Goal: Task Accomplishment & Management: Manage account settings

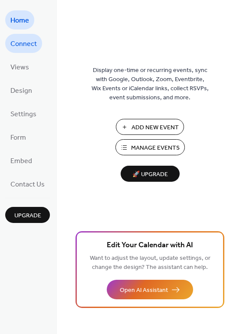
click at [24, 41] on span "Connect" at bounding box center [23, 44] width 26 height 14
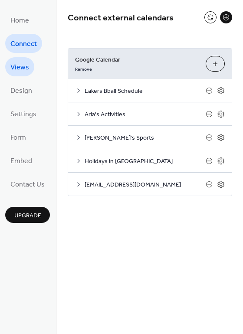
click at [18, 72] on span "Views" at bounding box center [19, 68] width 19 height 14
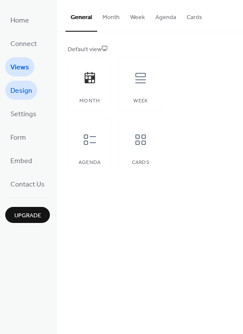
click at [16, 92] on span "Design" at bounding box center [21, 91] width 22 height 14
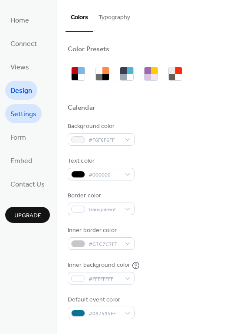
click at [26, 123] on link "Settings" at bounding box center [23, 113] width 36 height 19
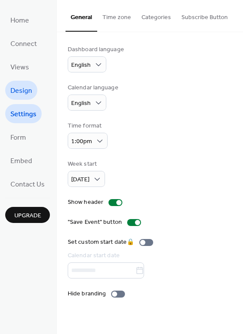
click at [23, 88] on span "Design" at bounding box center [21, 91] width 22 height 14
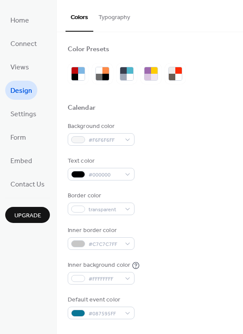
click at [117, 14] on button "Typography" at bounding box center [114, 15] width 42 height 31
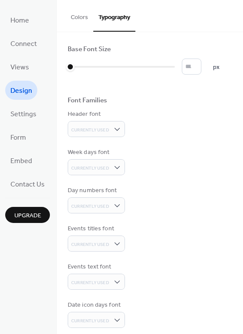
click at [82, 17] on button "Colors" at bounding box center [80, 15] width 28 height 31
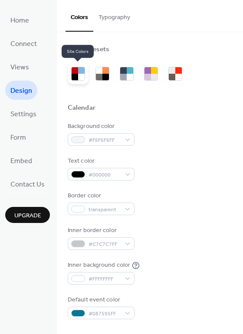
click at [77, 76] on div at bounding box center [75, 77] width 7 height 7
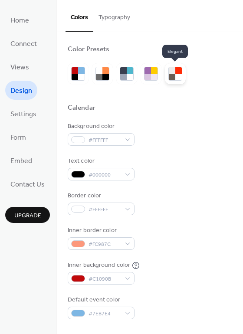
click at [178, 74] on div at bounding box center [178, 77] width 7 height 7
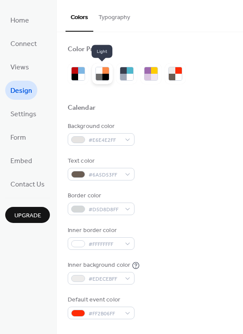
click at [98, 75] on div at bounding box center [99, 77] width 7 height 7
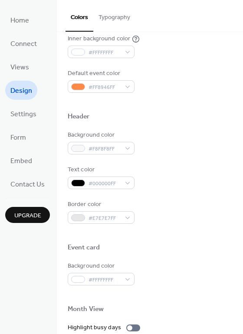
scroll to position [227, 0]
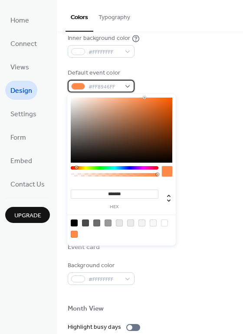
click at [128, 85] on div "#FF8946FF" at bounding box center [101, 86] width 67 height 13
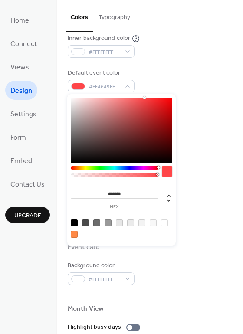
drag, startPoint x: 156, startPoint y: 167, endPoint x: 165, endPoint y: 167, distance: 8.7
click at [165, 167] on div at bounding box center [122, 173] width 102 height 15
drag, startPoint x: 169, startPoint y: 109, endPoint x: 199, endPoint y: 76, distance: 45.2
click at [199, 76] on body "Home Connect Views Design Settings Form Embed Contact Us Upgrade Design Upgrade…" at bounding box center [121, 167] width 243 height 334
type input "*******"
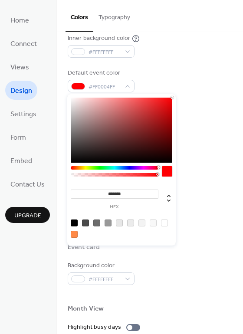
click at [170, 112] on div at bounding box center [122, 130] width 102 height 65
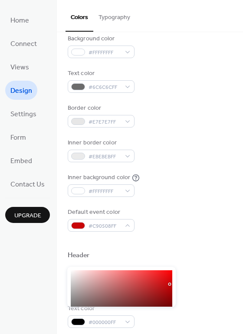
scroll to position [0, 0]
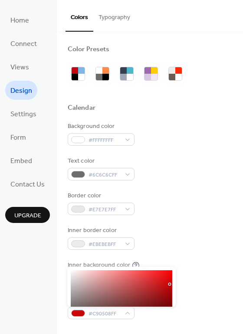
click at [136, 210] on div "Border color #E7E7E7FF" at bounding box center [150, 204] width 165 height 24
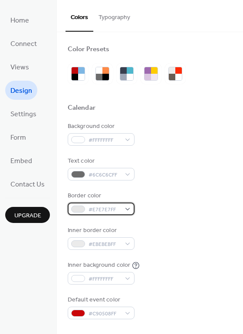
click at [127, 208] on div "#E7E7E7FF" at bounding box center [101, 209] width 67 height 13
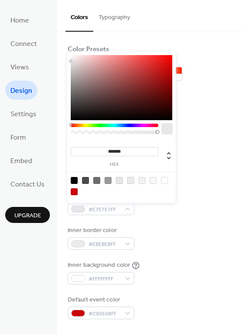
click at [85, 181] on div at bounding box center [85, 180] width 7 height 7
type input "*******"
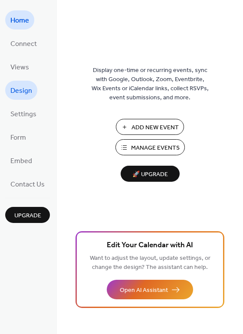
click at [29, 93] on span "Design" at bounding box center [21, 91] width 22 height 14
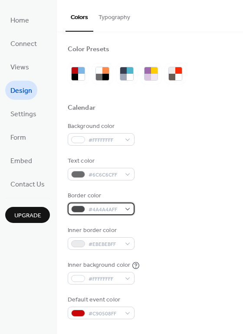
click at [113, 214] on span "#4A4A4AFF" at bounding box center [105, 209] width 32 height 9
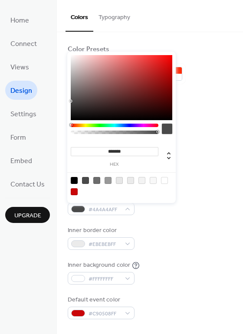
click at [132, 180] on div at bounding box center [130, 180] width 7 height 7
type input "*******"
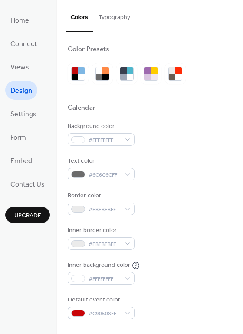
click at [175, 236] on div "Inner border color #EBEBEBFF" at bounding box center [150, 238] width 165 height 24
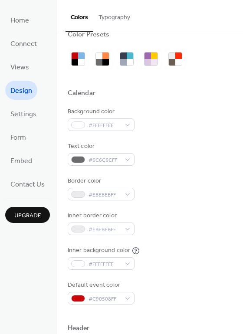
scroll to position [9, 0]
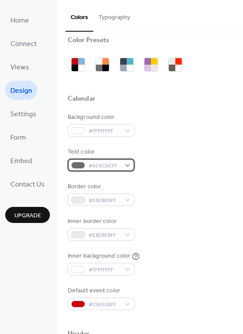
click at [114, 164] on span "#6C6C6CFF" at bounding box center [105, 166] width 32 height 9
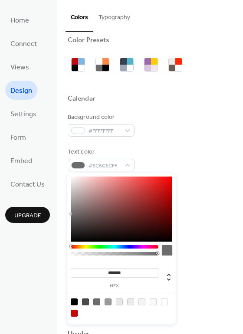
click at [211, 244] on div "Background color #FFFFFFFF Text color #6C6C6CFF Border color #EBEBEBFF Inner bo…" at bounding box center [150, 212] width 165 height 198
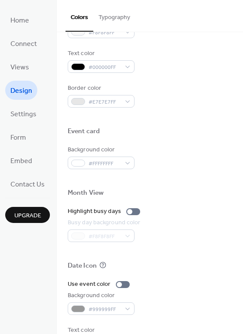
scroll to position [342, 0]
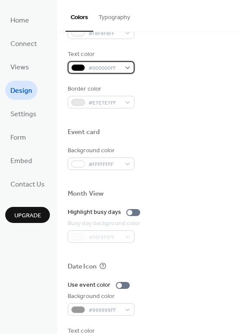
click at [112, 67] on span "#000000FF" at bounding box center [105, 68] width 32 height 9
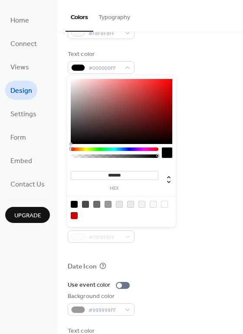
click at [85, 204] on div at bounding box center [85, 204] width 7 height 7
type input "*******"
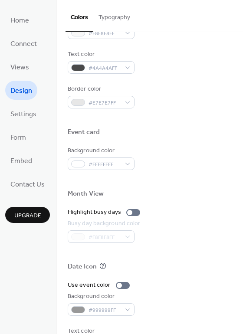
click at [196, 99] on div "Border color #E7E7E7FF" at bounding box center [150, 97] width 165 height 24
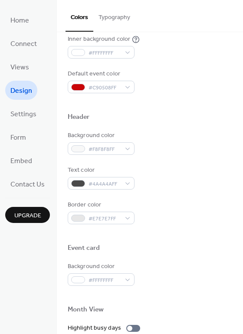
scroll to position [0, 0]
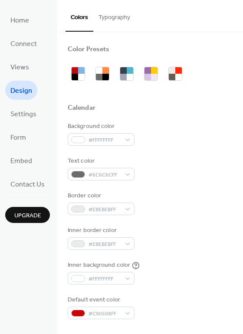
click at [115, 22] on button "Typography" at bounding box center [114, 15] width 42 height 31
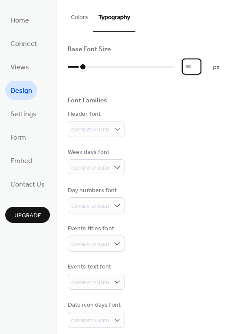
click at [199, 64] on input "*" at bounding box center [192, 67] width 20 height 16
click at [199, 64] on input "**" at bounding box center [192, 67] width 20 height 16
click at [198, 63] on input "**" at bounding box center [192, 67] width 20 height 16
type input "**"
click at [198, 63] on input "**" at bounding box center [192, 67] width 20 height 16
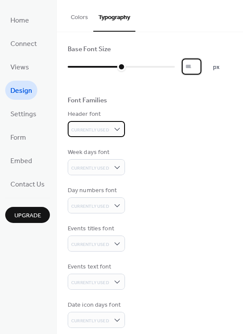
click at [93, 132] on span "Currently Used" at bounding box center [90, 130] width 38 height 6
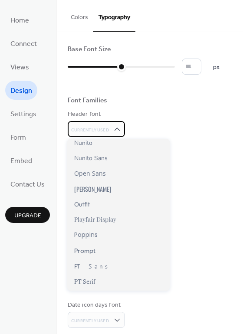
scroll to position [665, 0]
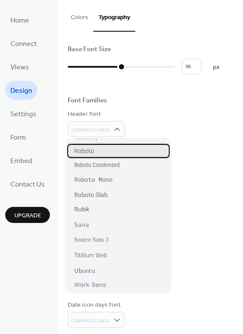
click at [100, 149] on div "Roboto" at bounding box center [118, 151] width 103 height 14
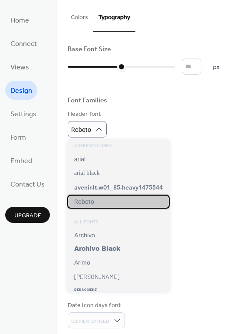
click at [108, 203] on div "Roboto" at bounding box center [118, 202] width 103 height 14
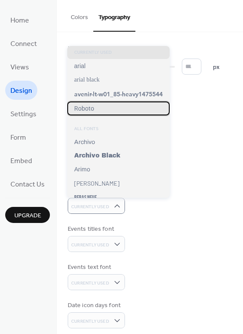
click at [83, 110] on span "Roboto" at bounding box center [84, 108] width 20 height 7
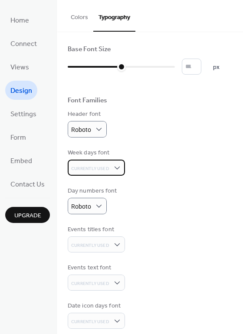
click at [103, 170] on span "Currently Used" at bounding box center [90, 169] width 38 height 6
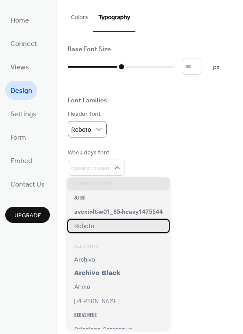
click at [93, 228] on span "Roboto" at bounding box center [84, 226] width 20 height 7
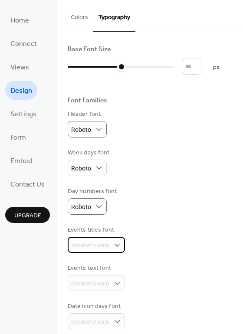
click at [104, 244] on span "Currently Used" at bounding box center [90, 246] width 38 height 6
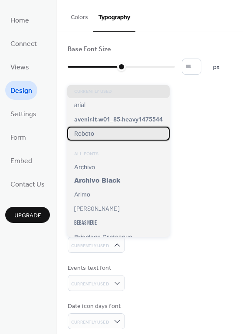
click at [94, 132] on div "Roboto" at bounding box center [118, 134] width 103 height 14
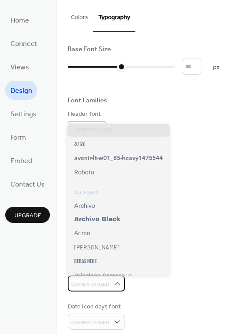
click at [103, 285] on span "Currently Used" at bounding box center [90, 285] width 38 height 6
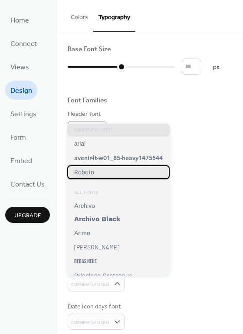
click at [94, 169] on div "Roboto" at bounding box center [118, 172] width 103 height 14
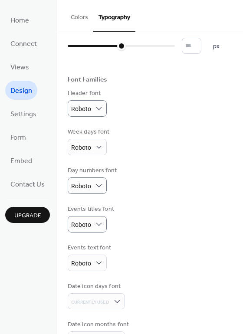
scroll to position [47, 0]
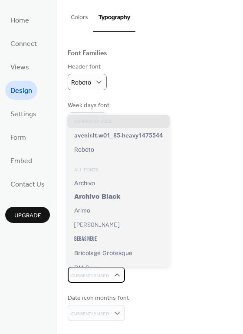
click at [98, 281] on span "Currently Used" at bounding box center [90, 276] width 38 height 12
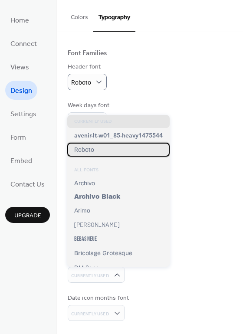
click at [99, 151] on div "Roboto" at bounding box center [118, 150] width 103 height 14
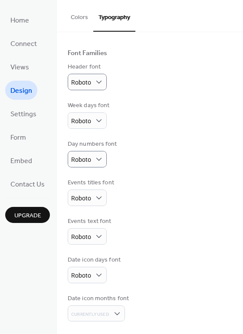
click at [151, 261] on div "Date icon days font Roboto" at bounding box center [150, 270] width 165 height 28
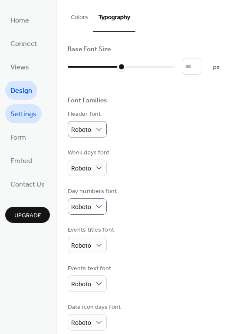
click at [23, 116] on span "Settings" at bounding box center [23, 115] width 26 height 14
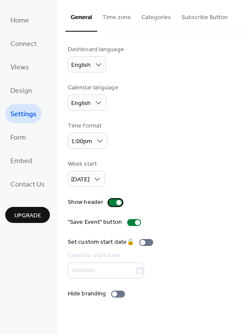
click at [110, 203] on div at bounding box center [116, 202] width 14 height 7
click at [116, 203] on div at bounding box center [116, 202] width 14 height 7
click at [124, 292] on label "Hide branding" at bounding box center [98, 294] width 61 height 9
click at [114, 294] on div at bounding box center [118, 294] width 14 height 7
click at [118, 295] on div at bounding box center [118, 294] width 14 height 7
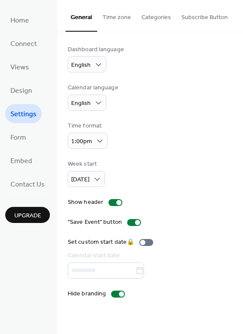
click at [112, 23] on button "Time zone" at bounding box center [116, 15] width 39 height 31
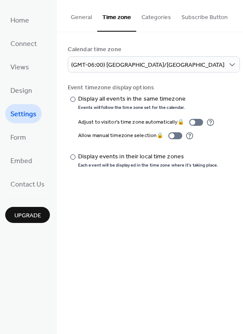
click at [147, 16] on button "Categories" at bounding box center [156, 15] width 40 height 31
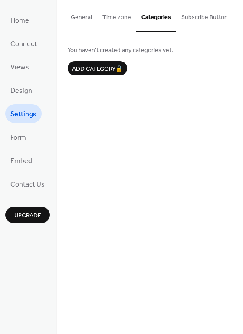
click at [210, 13] on button "Subscribe Button" at bounding box center [204, 15] width 57 height 31
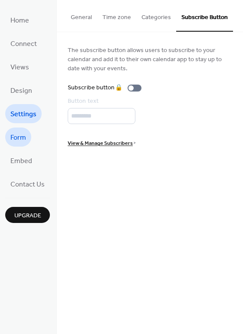
click at [17, 136] on span "Form" at bounding box center [18, 138] width 16 height 14
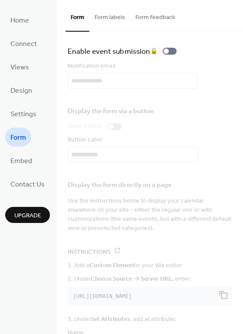
click at [106, 13] on button "Form labels" at bounding box center [109, 15] width 41 height 31
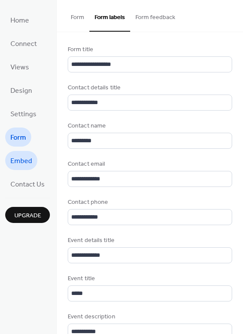
click at [22, 160] on span "Embed" at bounding box center [21, 162] width 22 height 14
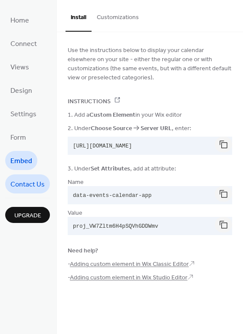
click at [27, 187] on span "Contact Us" at bounding box center [27, 185] width 34 height 14
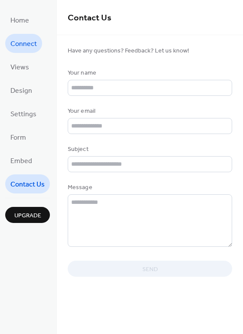
click at [24, 40] on span "Connect" at bounding box center [23, 44] width 26 height 14
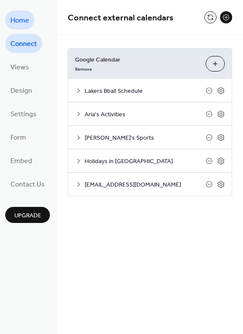
click at [23, 21] on span "Home" at bounding box center [19, 21] width 19 height 14
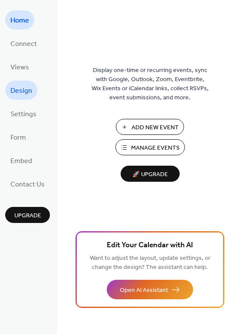
click at [20, 92] on span "Design" at bounding box center [21, 91] width 22 height 14
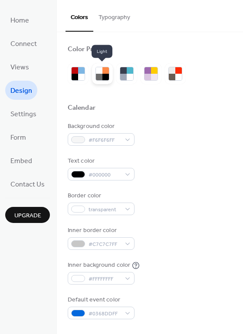
click at [99, 75] on div at bounding box center [99, 77] width 7 height 7
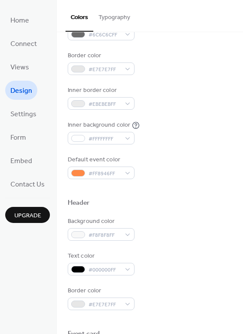
scroll to position [143, 0]
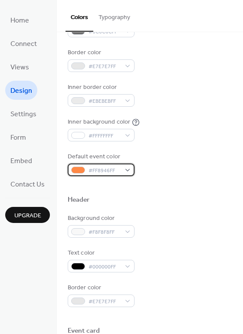
click at [99, 172] on span "#FF8946FF" at bounding box center [105, 170] width 32 height 9
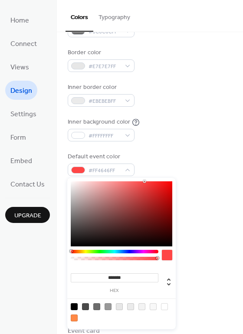
drag, startPoint x: 76, startPoint y: 251, endPoint x: 69, endPoint y: 252, distance: 7.9
click at [69, 252] on div "******* hex" at bounding box center [121, 254] width 109 height 152
click at [168, 205] on div at bounding box center [122, 214] width 102 height 65
click at [171, 202] on div at bounding box center [122, 214] width 102 height 65
click at [172, 198] on div at bounding box center [122, 214] width 102 height 65
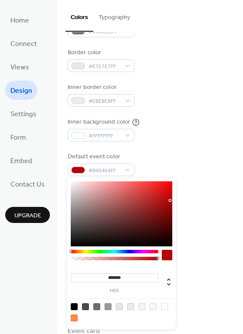
type input "*******"
click at [169, 201] on div at bounding box center [122, 214] width 102 height 65
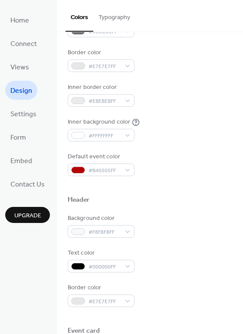
click at [214, 218] on div "Background color #F8F8F8FF" at bounding box center [150, 226] width 165 height 24
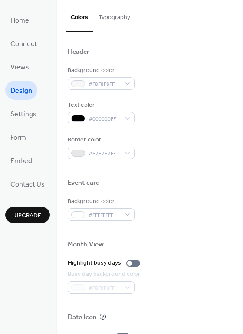
scroll to position [288, 0]
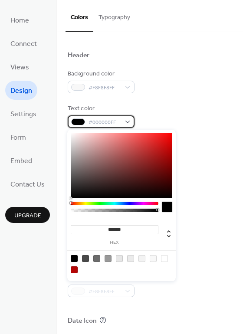
click at [99, 123] on span "#000000FF" at bounding box center [105, 122] width 32 height 9
click at [85, 260] on div at bounding box center [85, 258] width 7 height 7
type input "*******"
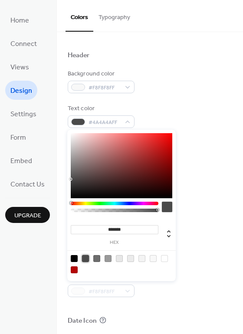
click at [208, 208] on div "Background color #FFFFFFFF" at bounding box center [150, 213] width 165 height 24
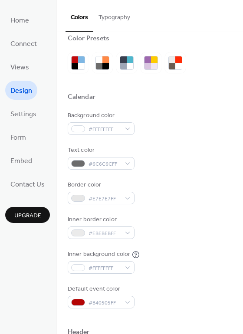
scroll to position [0, 0]
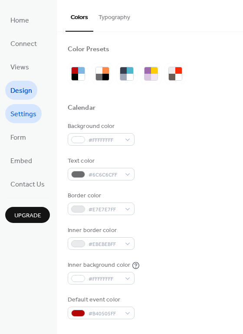
click at [26, 117] on span "Settings" at bounding box center [23, 115] width 26 height 14
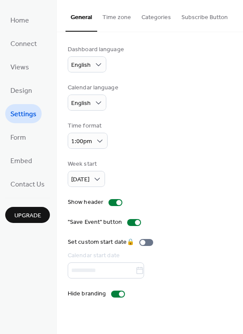
click at [122, 20] on button "Time zone" at bounding box center [116, 15] width 39 height 31
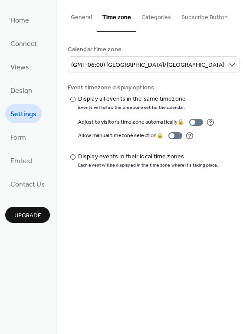
click at [159, 23] on button "Categories" at bounding box center [156, 15] width 40 height 31
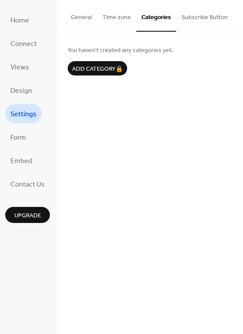
click at [200, 13] on button "Subscribe Button" at bounding box center [204, 15] width 57 height 31
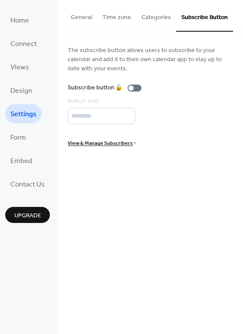
click at [100, 18] on button "Time zone" at bounding box center [116, 15] width 39 height 31
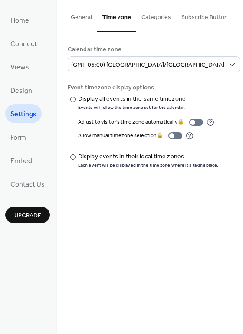
click at [77, 19] on button "General" at bounding box center [82, 15] width 32 height 31
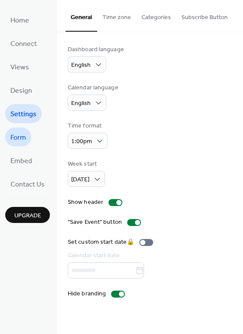
click at [15, 134] on span "Form" at bounding box center [18, 138] width 16 height 14
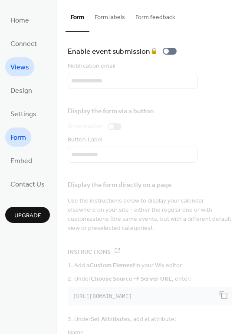
click at [16, 71] on span "Views" at bounding box center [19, 68] width 19 height 14
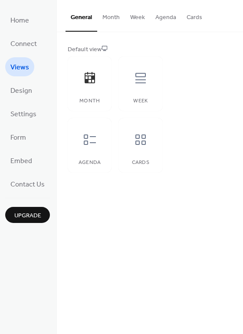
click at [114, 19] on button "Month" at bounding box center [111, 15] width 28 height 31
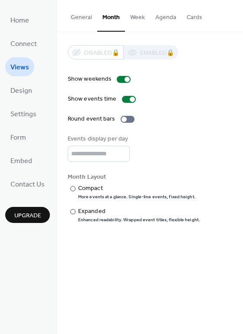
click at [141, 15] on button "Week" at bounding box center [137, 15] width 25 height 31
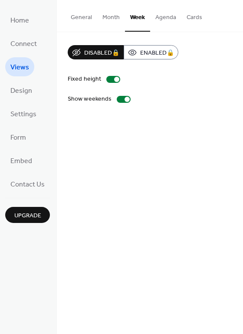
click at [112, 20] on button "Month" at bounding box center [111, 15] width 28 height 31
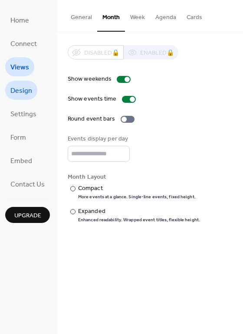
click at [23, 86] on span "Design" at bounding box center [21, 91] width 22 height 14
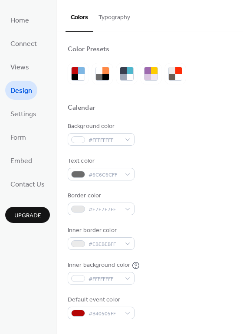
click at [114, 17] on button "Typography" at bounding box center [114, 15] width 42 height 31
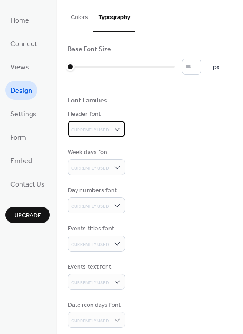
click at [95, 129] on span "Currently Used" at bounding box center [90, 130] width 38 height 6
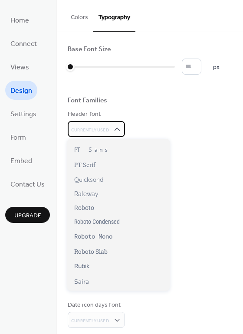
scroll to position [612, 0]
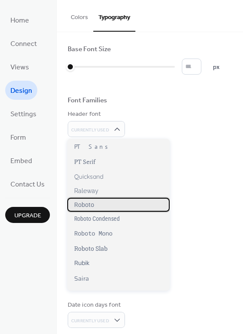
click at [91, 202] on span "Roboto" at bounding box center [84, 205] width 20 height 7
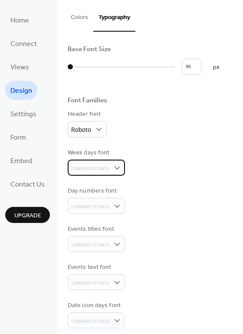
click at [82, 166] on span "Currently Used" at bounding box center [90, 169] width 38 height 6
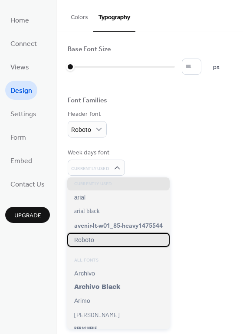
click at [87, 236] on div "Roboto" at bounding box center [118, 240] width 103 height 14
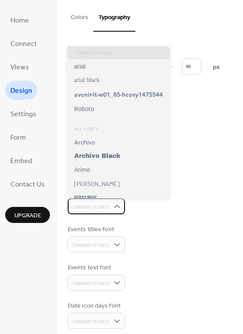
click at [94, 211] on span "Currently Used" at bounding box center [90, 208] width 38 height 6
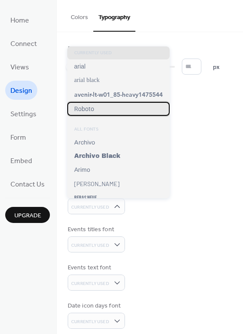
click at [89, 109] on span "Roboto" at bounding box center [84, 109] width 20 height 7
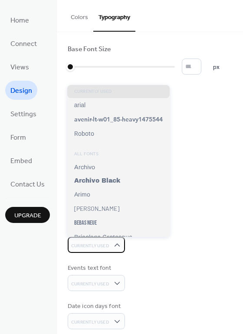
click at [92, 244] on span "Currently Used" at bounding box center [90, 246] width 38 height 6
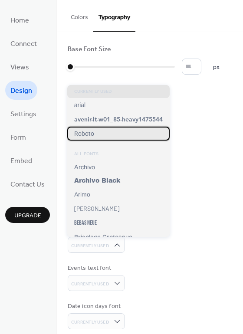
click at [90, 133] on span "Roboto" at bounding box center [84, 133] width 20 height 7
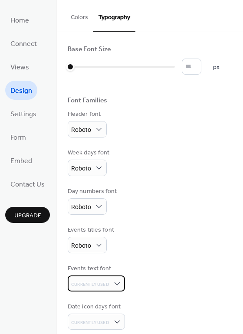
click at [101, 284] on span "Currently Used" at bounding box center [90, 285] width 38 height 6
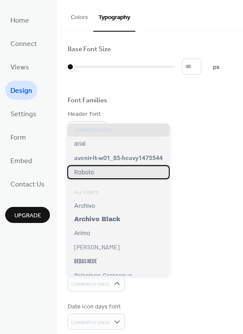
click at [92, 170] on span "Roboto" at bounding box center [84, 172] width 20 height 7
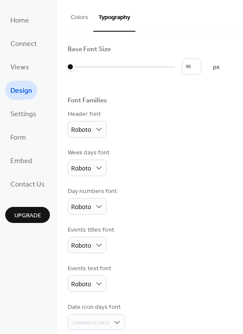
scroll to position [47, 0]
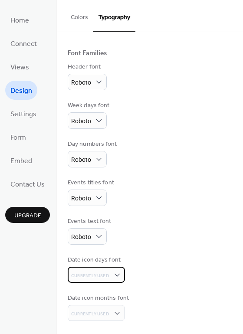
click at [99, 277] on span "Currently Used" at bounding box center [90, 276] width 38 height 6
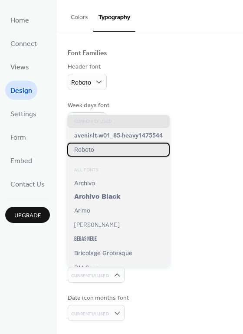
click at [88, 150] on span "Roboto" at bounding box center [84, 149] width 20 height 7
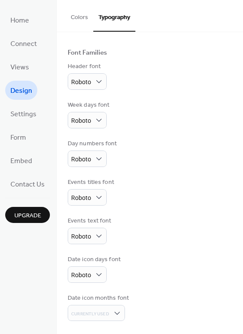
scroll to position [0, 0]
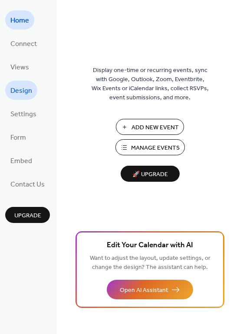
click at [26, 95] on span "Design" at bounding box center [21, 91] width 22 height 14
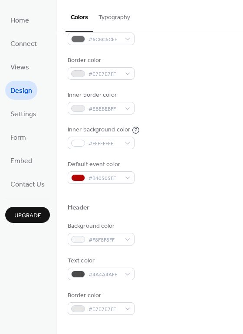
scroll to position [150, 0]
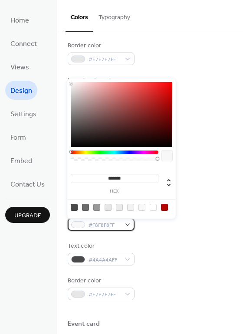
click at [113, 227] on span "#F8F8F8FF" at bounding box center [105, 225] width 32 height 9
click at [84, 206] on div at bounding box center [85, 207] width 7 height 7
type input "*******"
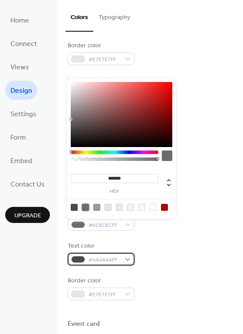
click at [119, 261] on span "#4A4A4AFF" at bounding box center [105, 260] width 32 height 9
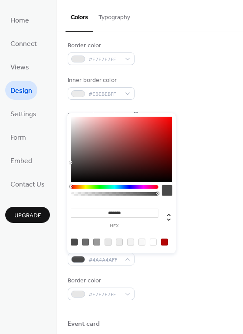
click at [153, 242] on div at bounding box center [153, 242] width 7 height 7
type input "*******"
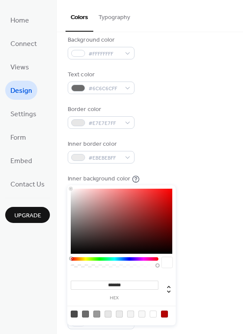
scroll to position [78, 0]
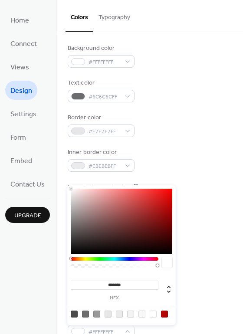
click at [220, 243] on div at bounding box center [150, 251] width 165 height 20
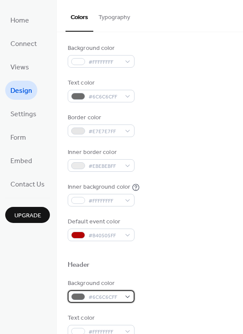
click at [87, 298] on div "#6C6C6CFF" at bounding box center [101, 297] width 67 height 13
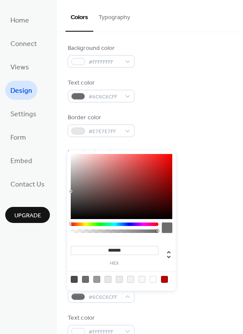
click at [75, 280] on div at bounding box center [74, 279] width 7 height 7
click at [85, 280] on div at bounding box center [85, 279] width 7 height 7
type input "*******"
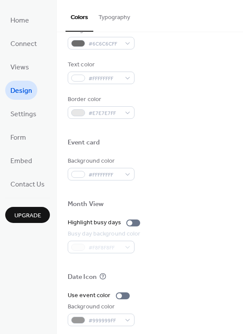
click at [192, 289] on div at bounding box center [150, 287] width 165 height 7
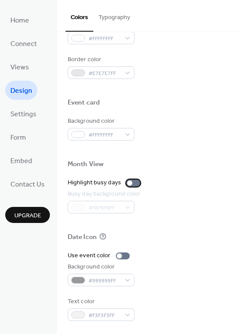
click at [135, 183] on div at bounding box center [133, 183] width 14 height 7
click at [127, 183] on div at bounding box center [133, 183] width 14 height 7
click at [123, 260] on label "Use event color" at bounding box center [101, 255] width 66 height 9
click at [116, 255] on div at bounding box center [123, 256] width 14 height 7
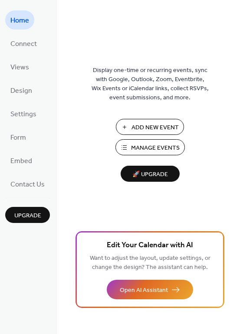
click at [3, 115] on div "Home Connect Views Design Settings Form Embed Contact Us Upgrade" at bounding box center [28, 167] width 57 height 334
click at [24, 93] on span "Design" at bounding box center [21, 91] width 22 height 14
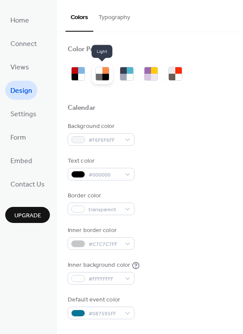
click at [103, 74] on div at bounding box center [106, 77] width 7 height 7
click at [105, 70] on div at bounding box center [106, 70] width 7 height 7
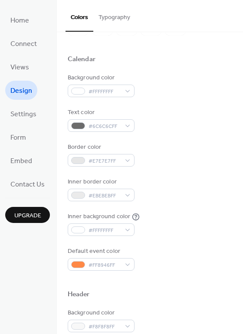
scroll to position [152, 0]
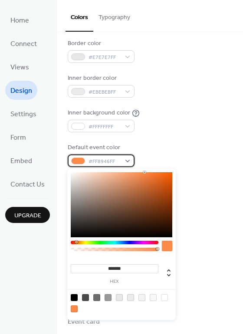
click at [93, 159] on span "#FF8946FF" at bounding box center [105, 161] width 32 height 9
drag, startPoint x: 76, startPoint y: 243, endPoint x: 59, endPoint y: 243, distance: 17.4
click at [59, 243] on body "Home Connect Views Design Settings Form Embed Contact Us Upgrade Design Upgrade…" at bounding box center [121, 167] width 243 height 334
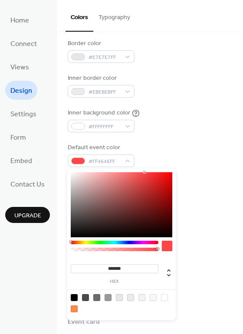
click at [172, 202] on div at bounding box center [122, 204] width 102 height 65
click at [170, 197] on div at bounding box center [122, 204] width 102 height 65
type input "*******"
click at [170, 192] on div at bounding box center [122, 204] width 102 height 65
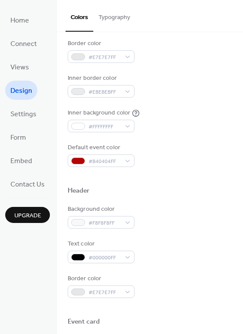
click at [205, 251] on div "Text color #000000FF" at bounding box center [150, 252] width 165 height 24
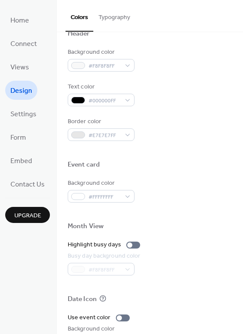
scroll to position [281, 0]
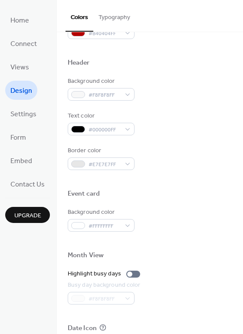
click at [102, 136] on div "Background color #F8F8F8FF Text color #000000FF Border color #E7E7E7FF" at bounding box center [150, 123] width 165 height 93
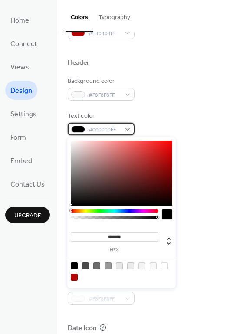
click at [102, 130] on span "#000000FF" at bounding box center [105, 130] width 32 height 9
click at [84, 264] on div at bounding box center [85, 266] width 7 height 7
type input "*******"
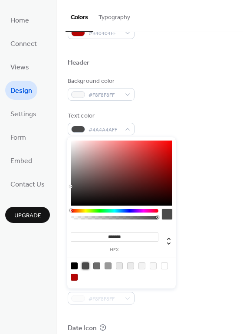
click at [218, 211] on div "Background color #FFFFFFFF" at bounding box center [150, 220] width 165 height 24
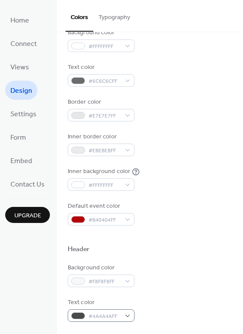
scroll to position [102, 0]
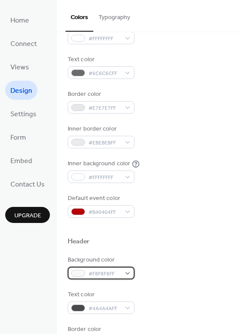
click at [92, 277] on span "#F8F8F8FF" at bounding box center [105, 274] width 32 height 9
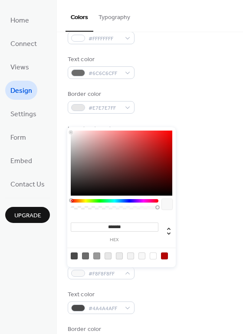
click at [86, 255] on div at bounding box center [85, 256] width 7 height 7
type input "*******"
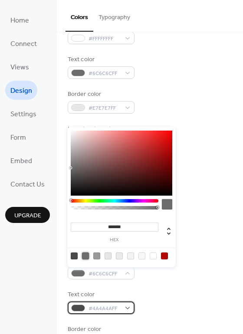
click at [116, 310] on span "#4A4A4AFF" at bounding box center [105, 308] width 32 height 9
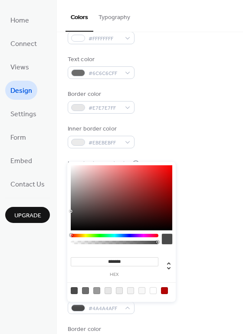
click at [154, 291] on div at bounding box center [153, 291] width 7 height 7
type input "*******"
click at [203, 218] on div at bounding box center [150, 228] width 165 height 20
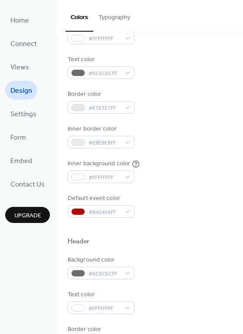
scroll to position [0, 0]
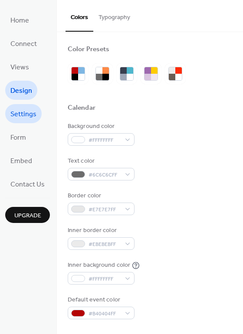
click at [19, 112] on span "Settings" at bounding box center [23, 115] width 26 height 14
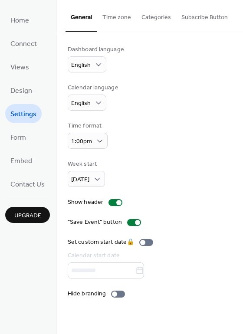
click at [117, 17] on button "Time zone" at bounding box center [116, 15] width 39 height 31
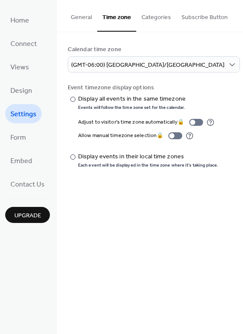
click at [158, 20] on button "Categories" at bounding box center [156, 15] width 40 height 31
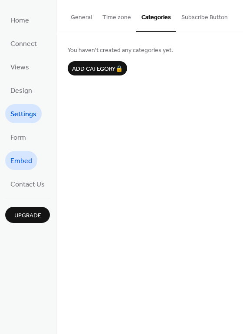
click at [26, 159] on span "Embed" at bounding box center [21, 162] width 22 height 14
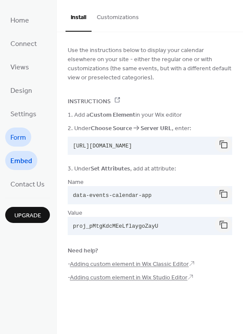
click at [17, 137] on span "Form" at bounding box center [18, 138] width 16 height 14
